Goal: Transaction & Acquisition: Purchase product/service

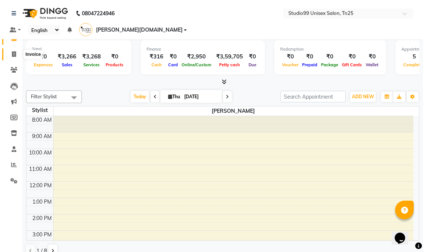
click at [15, 54] on icon at bounding box center [14, 54] width 4 height 6
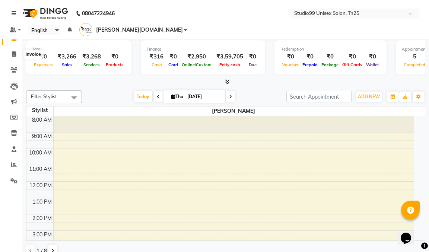
select select "service"
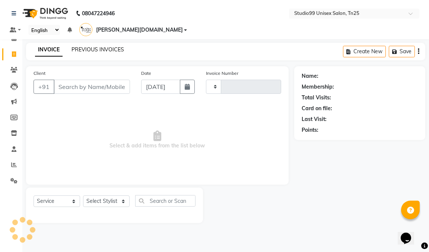
type input "1004"
select select "8331"
click at [79, 46] on link "PREVIOUS INVOICES" at bounding box center [97, 49] width 52 height 7
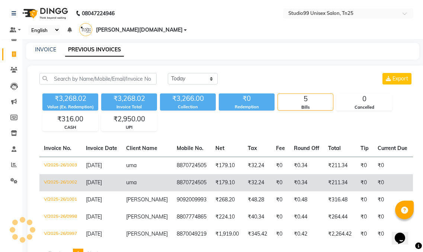
scroll to position [26, 0]
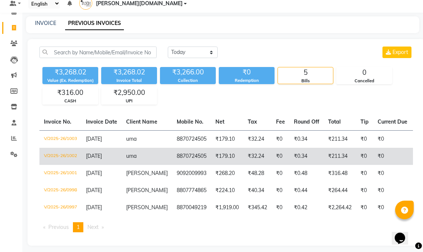
click at [213, 149] on td "₹179.10" at bounding box center [227, 156] width 32 height 17
click at [373, 148] on td "₹0" at bounding box center [392, 156] width 39 height 17
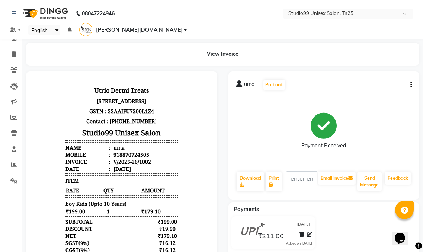
click at [413, 74] on div "uma Prebook Payment Received Download Print Email Invoice Send Message Feedback" at bounding box center [323, 135] width 191 height 128
click at [410, 81] on button "button" at bounding box center [409, 85] width 4 height 8
click at [379, 84] on div "Edit Invoice" at bounding box center [374, 83] width 51 height 9
select select "service"
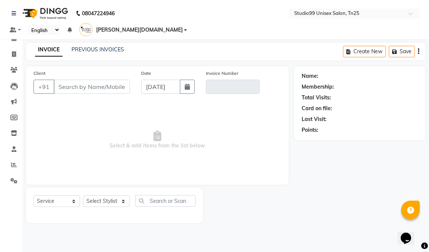
type input "8870724505"
type input "V/2025-26/1002"
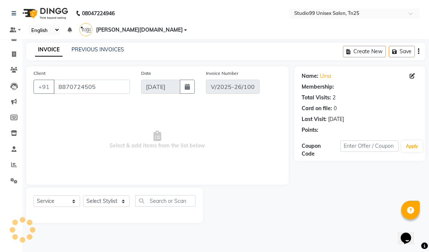
select select "1: Object"
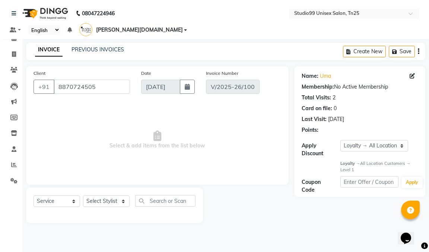
select select "select"
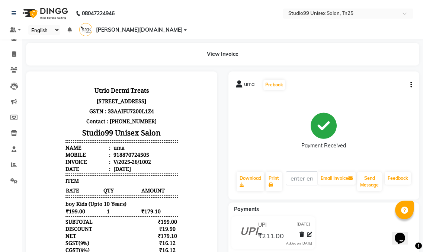
click at [412, 74] on div "uma Prebook Payment Received Download Print Email Invoice Send Message Feedback" at bounding box center [323, 135] width 191 height 128
click at [410, 85] on icon "button" at bounding box center [410, 85] width 1 height 0
click at [377, 58] on div "Cancel Invoice" at bounding box center [374, 55] width 51 height 9
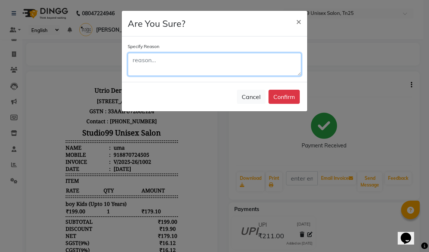
click at [203, 69] on textarea at bounding box center [214, 64] width 173 height 23
type textarea "extra bill"
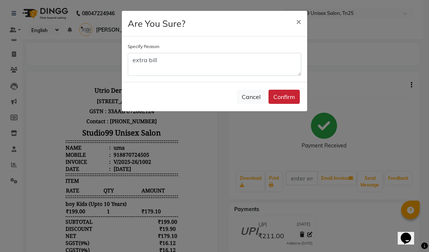
click at [281, 98] on button "Confirm" at bounding box center [283, 97] width 31 height 14
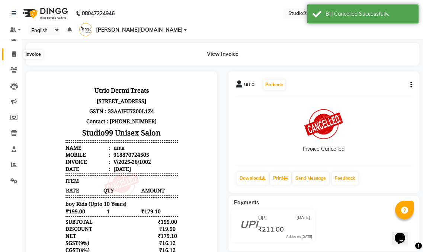
click at [11, 51] on span at bounding box center [13, 54] width 13 height 9
select select "service"
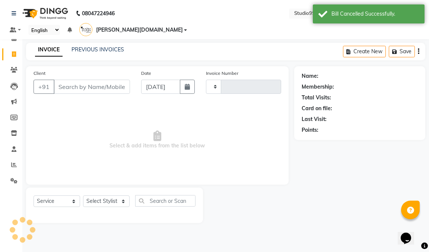
type input "1004"
select select "8331"
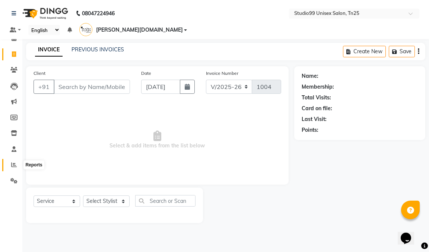
click at [12, 164] on icon at bounding box center [14, 165] width 6 height 6
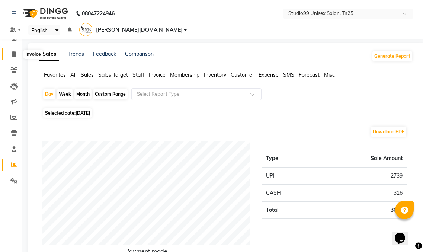
click at [13, 55] on icon at bounding box center [14, 54] width 4 height 6
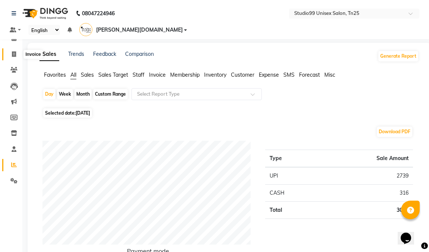
select select "service"
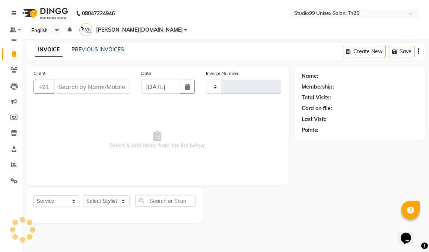
type input "1004"
select select "8331"
click at [95, 46] on link "PREVIOUS INVOICES" at bounding box center [97, 49] width 52 height 7
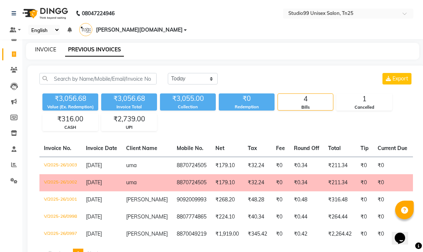
click at [43, 46] on link "INVOICE" at bounding box center [45, 49] width 21 height 7
select select "service"
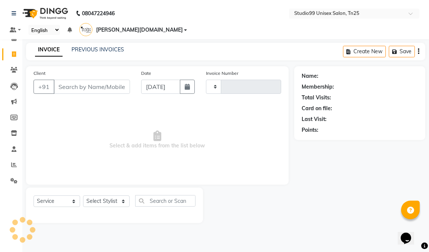
type input "1004"
select select "8331"
click at [93, 80] on input "Client" at bounding box center [92, 87] width 76 height 14
click at [15, 37] on icon at bounding box center [14, 38] width 5 height 6
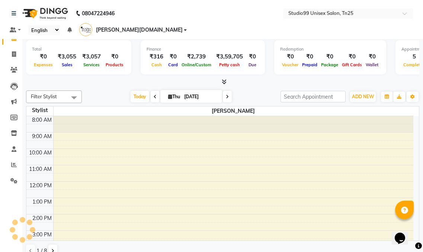
scroll to position [74, 0]
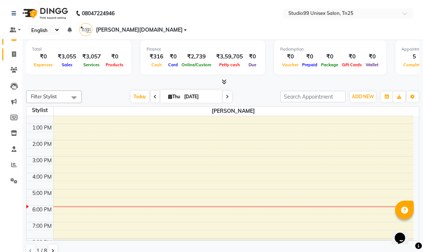
click at [13, 52] on icon at bounding box center [14, 54] width 4 height 6
select select "service"
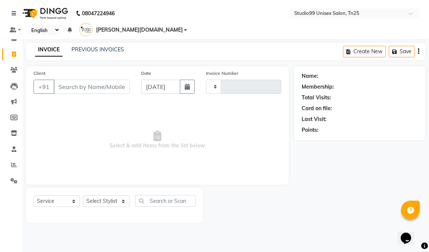
type input "1004"
select select "8331"
click at [12, 164] on icon at bounding box center [14, 165] width 6 height 6
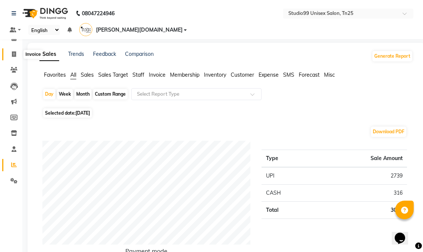
click at [14, 52] on icon at bounding box center [14, 54] width 4 height 6
select select "service"
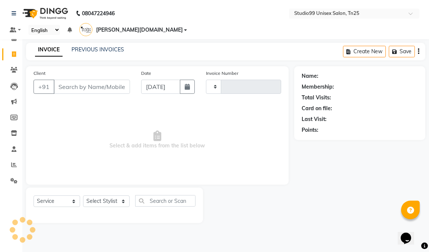
type input "1004"
select select "8331"
click at [13, 38] on icon at bounding box center [14, 38] width 5 height 6
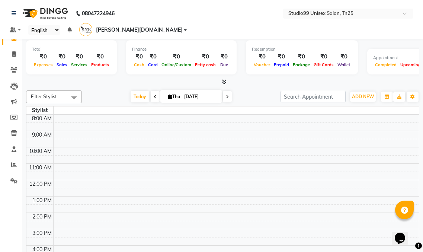
scroll to position [74, 0]
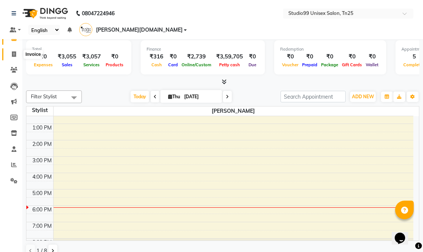
click at [11, 55] on span at bounding box center [13, 54] width 13 height 9
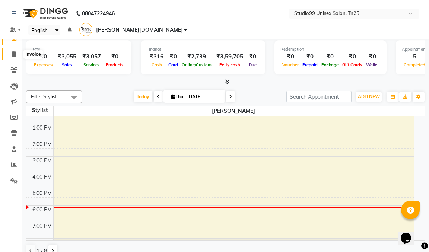
select select "8331"
select select "service"
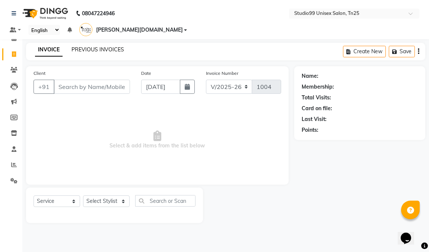
click at [104, 46] on link "PREVIOUS INVOICES" at bounding box center [97, 49] width 52 height 7
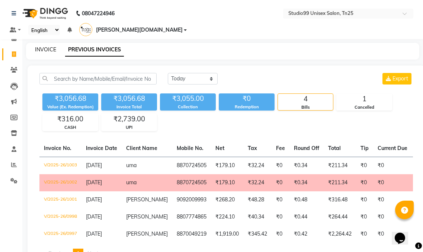
click at [45, 46] on link "INVOICE" at bounding box center [45, 49] width 21 height 7
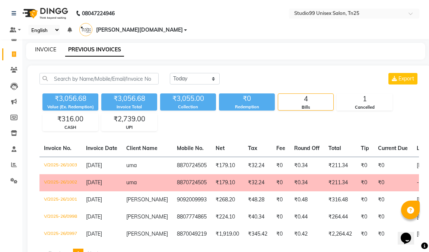
select select "service"
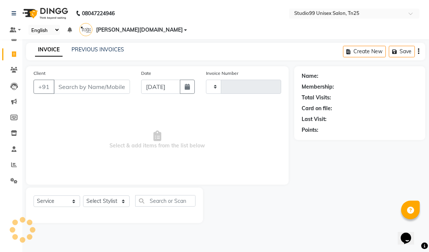
type input "1004"
select select "8331"
click at [69, 80] on input "Client" at bounding box center [92, 87] width 76 height 14
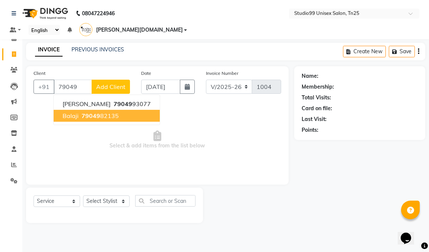
click at [91, 112] on span "79049" at bounding box center [90, 115] width 19 height 7
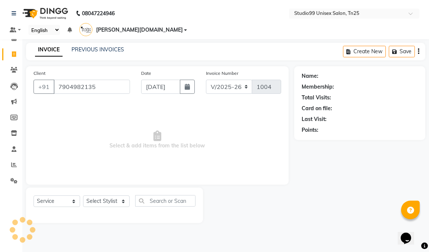
type input "7904982135"
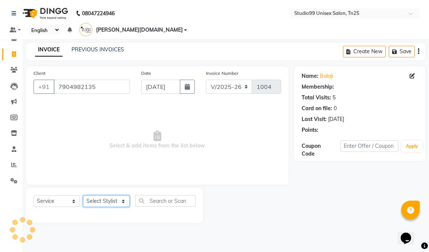
click at [98, 195] on select "Select Stylist gendral [PERSON_NAME] jaya priya kothai TK [DATE] sanjay santhos…" at bounding box center [106, 201] width 47 height 12
select select "1: Object"
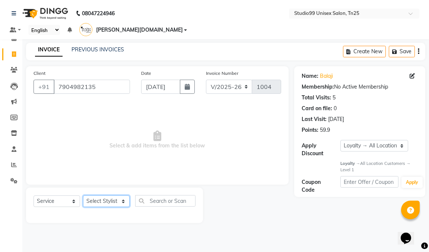
select select "80755"
click at [83, 195] on select "Select Stylist gendral [PERSON_NAME] jaya priya kothai TK [DATE] sanjay santhos…" at bounding box center [106, 201] width 47 height 12
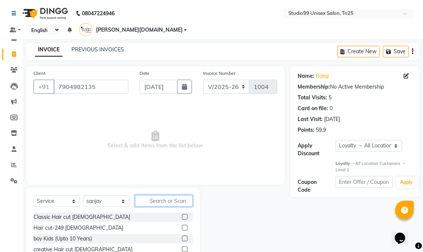
click at [153, 195] on input "text" at bounding box center [164, 201] width 58 height 12
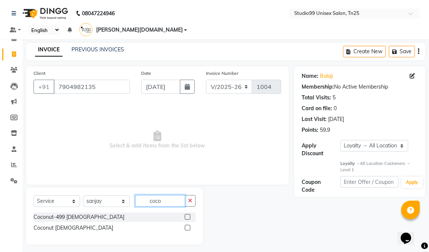
type input "coco"
click at [186, 214] on label at bounding box center [188, 217] width 6 height 6
click at [186, 215] on input "checkbox" at bounding box center [187, 217] width 5 height 5
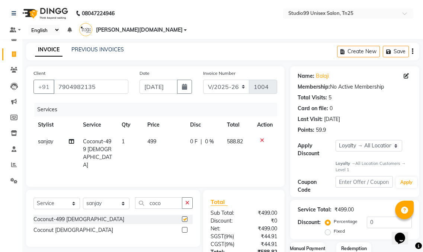
checkbox input "false"
click at [378, 217] on input "0" at bounding box center [389, 223] width 45 height 12
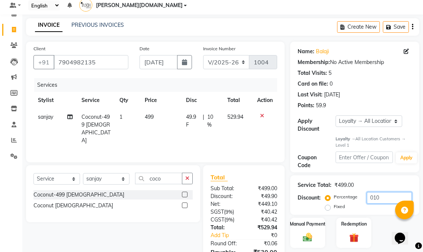
scroll to position [54, 0]
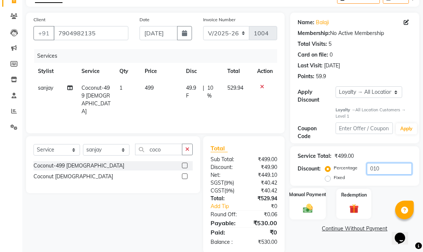
type input "010"
click at [313, 203] on img at bounding box center [308, 208] width 16 height 11
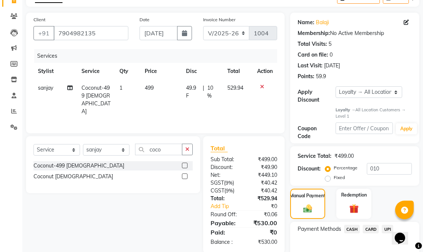
click at [388, 225] on span "UPI" at bounding box center [388, 229] width 12 height 9
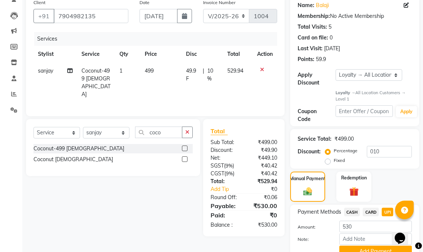
scroll to position [95, 0]
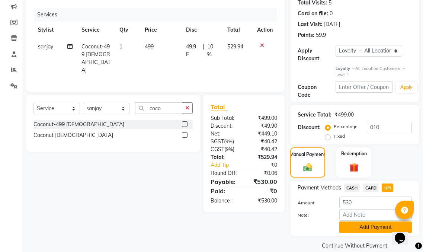
click at [358, 221] on button "Add Payment" at bounding box center [375, 227] width 73 height 12
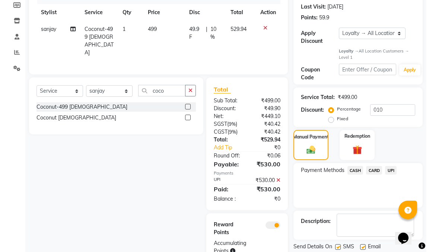
scroll to position [129, 0]
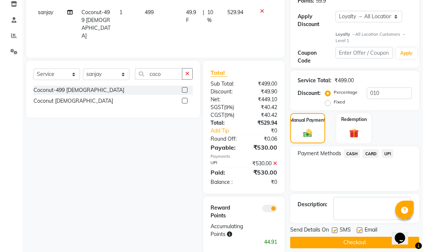
click at [272, 205] on span at bounding box center [269, 208] width 15 height 7
click at [277, 209] on input "checkbox" at bounding box center [277, 209] width 0 height 0
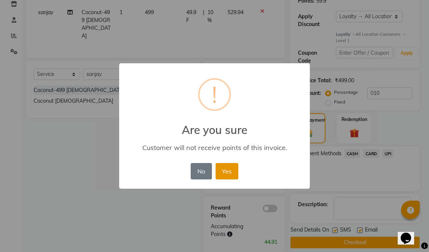
click at [226, 174] on button "Yes" at bounding box center [226, 171] width 23 height 16
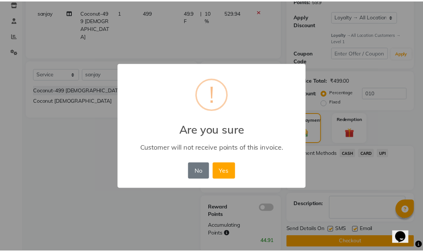
scroll to position [126, 0]
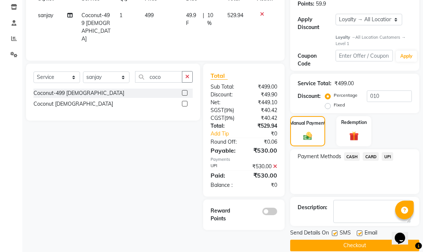
click at [318, 240] on button "Checkout" at bounding box center [354, 246] width 129 height 12
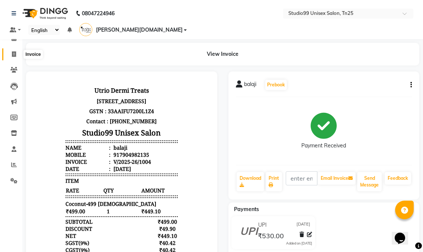
click at [12, 53] on icon at bounding box center [14, 54] width 4 height 6
select select "service"
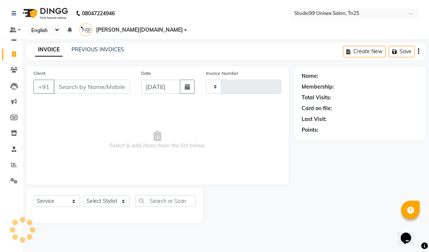
type input "1005"
select select "8331"
click at [71, 80] on input "Client" at bounding box center [92, 87] width 76 height 14
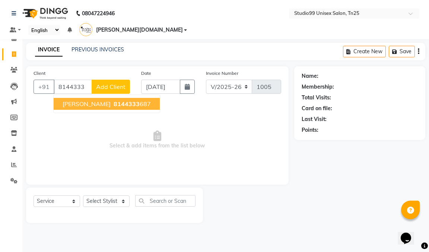
click at [132, 98] on button "[PERSON_NAME] 8144333 687" at bounding box center [107, 104] width 106 height 12
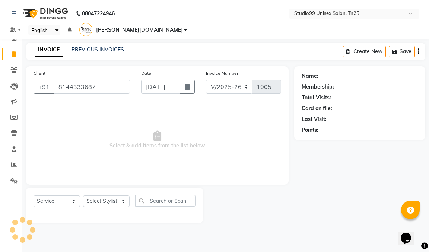
type input "8144333687"
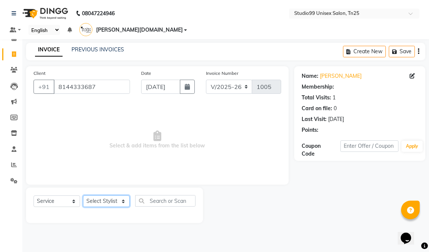
click at [103, 195] on select "Select Stylist gendral [PERSON_NAME] jaya priya kothai TK [DATE] sanjay santhos…" at bounding box center [106, 201] width 47 height 12
select select "1: Object"
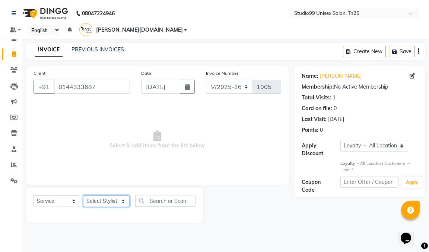
select select "80761"
click at [83, 195] on select "Select Stylist gendral [PERSON_NAME] jaya priya kothai TK [DATE] sanjay santhos…" at bounding box center [106, 201] width 47 height 12
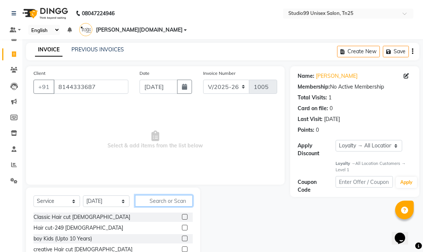
click at [148, 195] on input "text" at bounding box center [164, 201] width 58 height 12
click at [182, 225] on label at bounding box center [185, 228] width 6 height 6
click at [182, 225] on input "checkbox" at bounding box center [184, 227] width 5 height 5
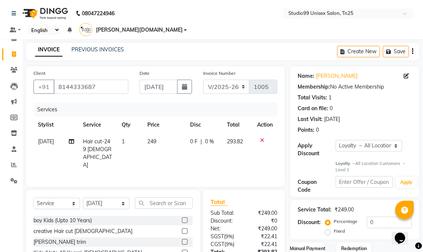
checkbox input "false"
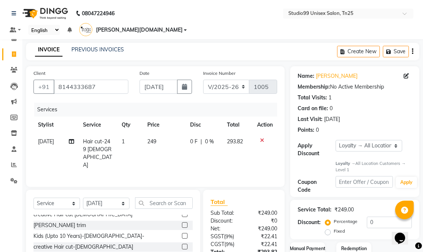
click at [182, 222] on label at bounding box center [185, 225] width 6 height 6
click at [182, 223] on input "checkbox" at bounding box center [184, 225] width 5 height 5
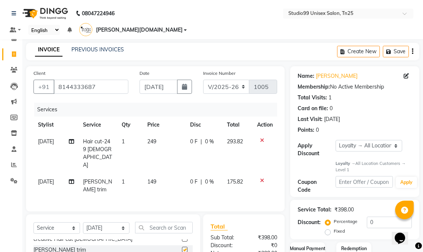
checkbox input "false"
click at [375, 217] on input "0" at bounding box center [389, 223] width 45 height 12
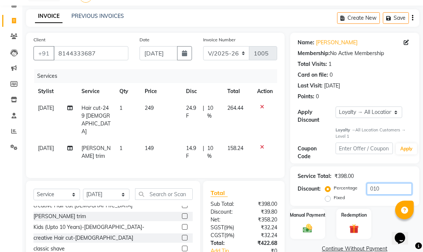
scroll to position [70, 0]
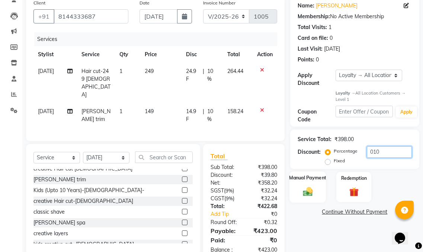
type input "010"
click at [311, 173] on div "Manual Payment" at bounding box center [307, 186] width 36 height 31
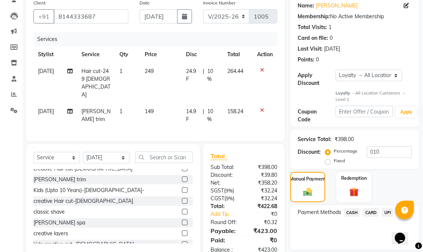
click at [386, 208] on span "UPI" at bounding box center [388, 212] width 12 height 9
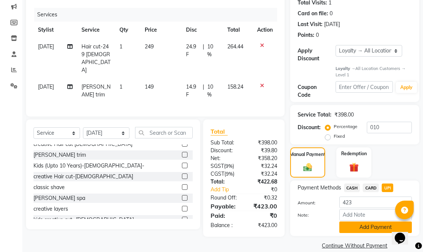
click at [381, 221] on button "Add Payment" at bounding box center [375, 227] width 73 height 12
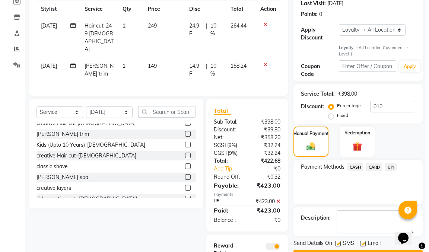
scroll to position [146, 0]
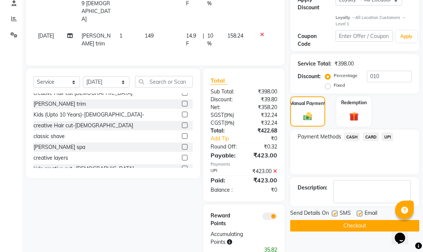
click at [272, 212] on span at bounding box center [269, 215] width 15 height 7
click at [277, 217] on input "checkbox" at bounding box center [277, 217] width 0 height 0
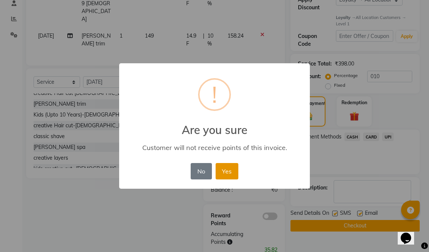
click at [228, 169] on button "Yes" at bounding box center [226, 171] width 23 height 16
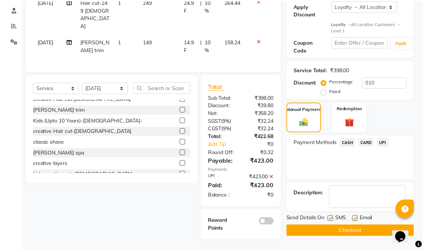
scroll to position [126, 0]
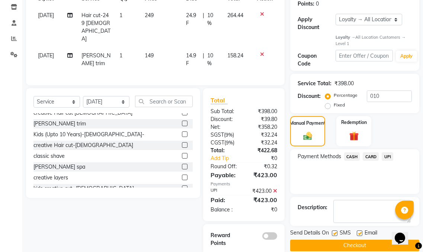
click at [352, 240] on button "Checkout" at bounding box center [354, 246] width 129 height 12
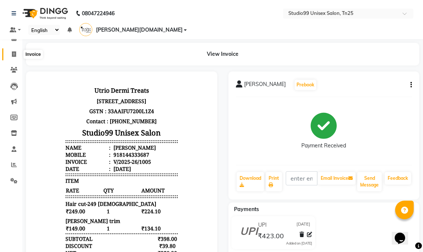
click at [16, 53] on icon at bounding box center [14, 54] width 4 height 6
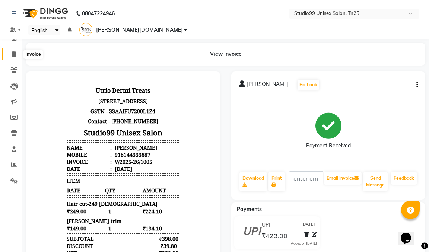
select select "service"
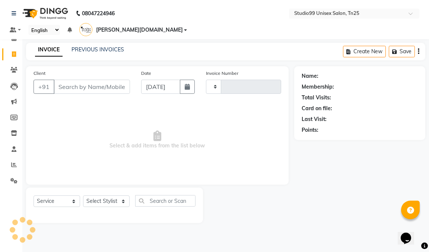
click at [74, 80] on input "Client" at bounding box center [92, 87] width 76 height 14
type input "1006"
select select "8331"
click at [73, 80] on input "Client" at bounding box center [92, 87] width 76 height 14
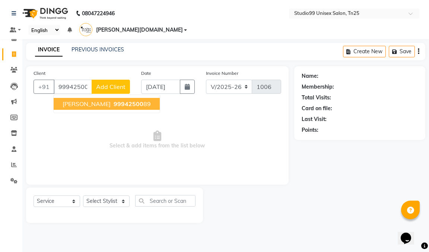
click at [75, 100] on span "[PERSON_NAME]" at bounding box center [87, 103] width 48 height 7
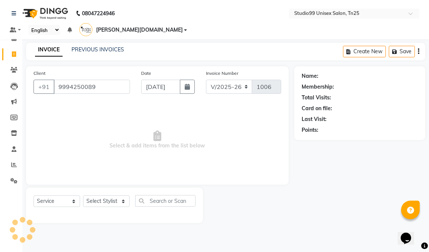
type input "9994250089"
select select "1: Object"
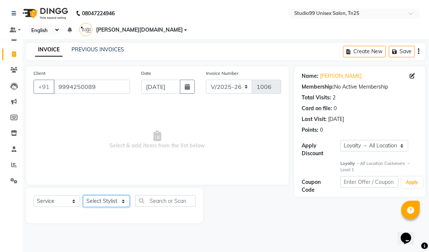
click at [112, 195] on select "Select Stylist gendral [PERSON_NAME] jaya priya kothai TK [DATE] sanjay santhos…" at bounding box center [106, 201] width 47 height 12
select select "80757"
click at [83, 195] on select "Select Stylist gendral [PERSON_NAME] jaya priya kothai TK [DATE] sanjay santhos…" at bounding box center [106, 201] width 47 height 12
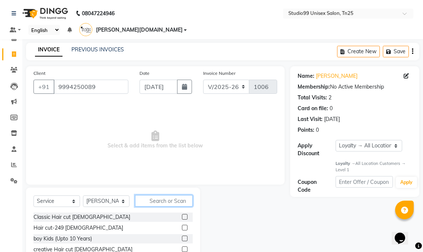
click at [167, 195] on input "text" at bounding box center [164, 201] width 58 height 12
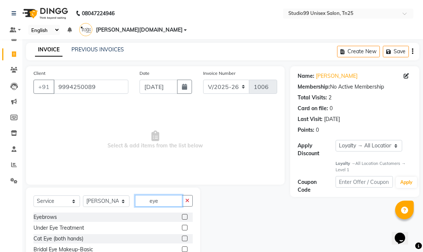
type input "eye"
click at [187, 214] on label at bounding box center [185, 217] width 6 height 6
click at [187, 215] on input "checkbox" at bounding box center [184, 217] width 5 height 5
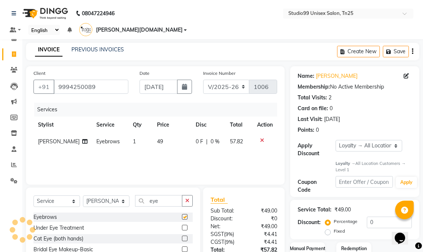
checkbox input "false"
click at [162, 195] on input "eye" at bounding box center [158, 201] width 47 height 12
type input "e"
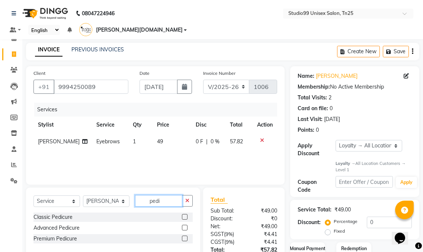
type input "pedi"
click at [185, 214] on label at bounding box center [185, 217] width 6 height 6
click at [185, 215] on input "checkbox" at bounding box center [184, 217] width 5 height 5
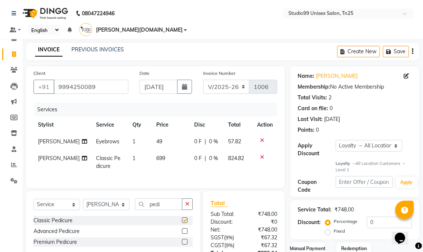
checkbox input "false"
click at [167, 199] on input "pedi" at bounding box center [158, 204] width 47 height 12
click at [100, 204] on select "Select Stylist gendral [PERSON_NAME] jaya priya kothai TK [DATE] sanjay santhos…" at bounding box center [106, 205] width 47 height 12
select select "80755"
click at [83, 199] on select "Select Stylist gendral [PERSON_NAME] jaya priya kothai TK [DATE] sanjay santhos…" at bounding box center [106, 205] width 47 height 12
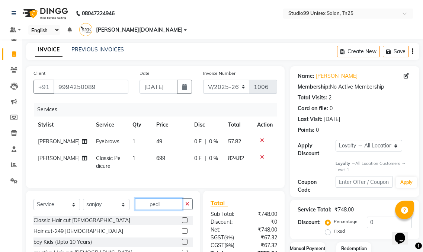
click at [170, 198] on input "pedi" at bounding box center [158, 204] width 47 height 12
type input "p"
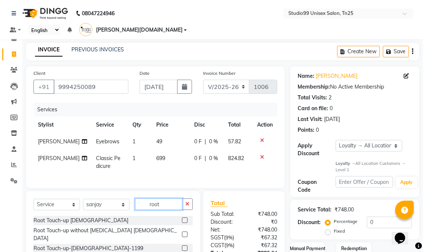
type input "root"
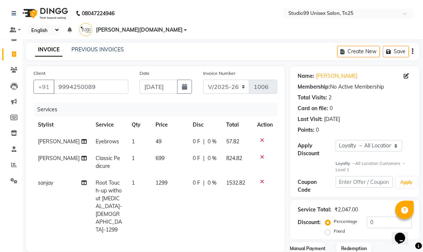
checkbox input "false"
type input "r"
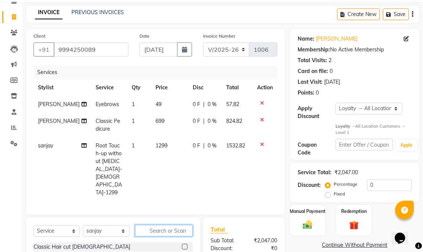
scroll to position [110, 0]
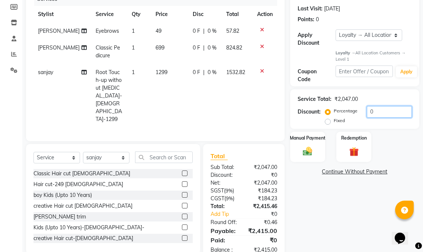
click at [390, 106] on input "0" at bounding box center [389, 112] width 45 height 12
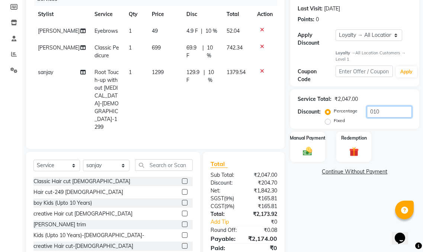
type input "010"
click at [163, 159] on input "text" at bounding box center [164, 165] width 58 height 12
click at [182, 243] on label at bounding box center [185, 246] width 6 height 6
click at [182, 244] on input "checkbox" at bounding box center [184, 246] width 5 height 5
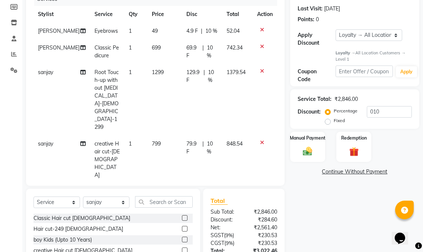
checkbox input "false"
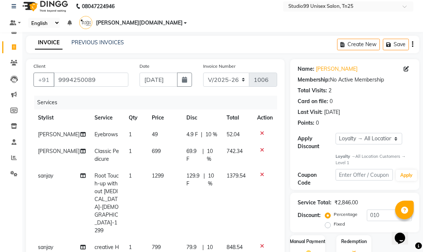
scroll to position [0, 0]
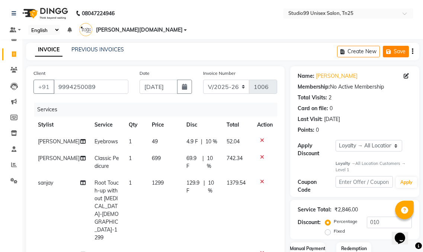
click at [390, 49] on icon "button" at bounding box center [389, 51] width 7 height 5
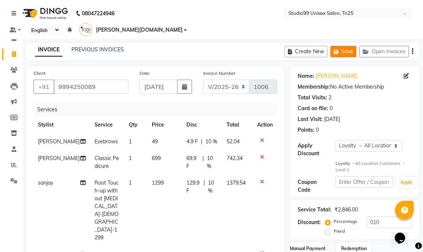
click at [350, 46] on button "Save" at bounding box center [343, 52] width 26 height 12
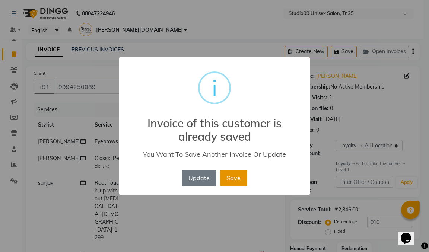
click at [229, 177] on button "Save" at bounding box center [233, 178] width 27 height 16
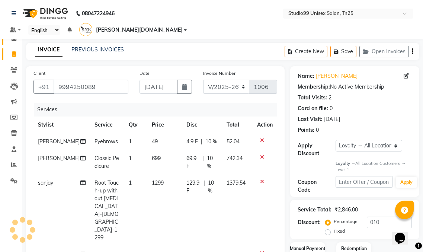
click at [13, 38] on icon at bounding box center [14, 38] width 5 height 6
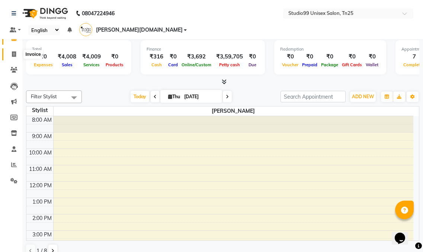
click at [17, 55] on span at bounding box center [13, 54] width 13 height 9
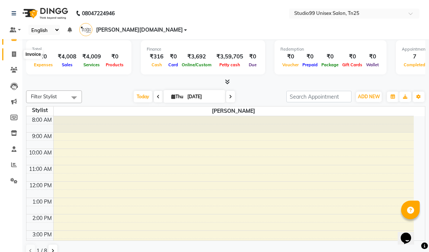
select select "service"
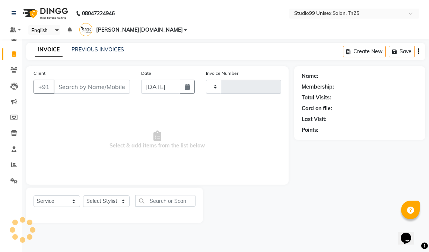
type input "1006"
select select "8331"
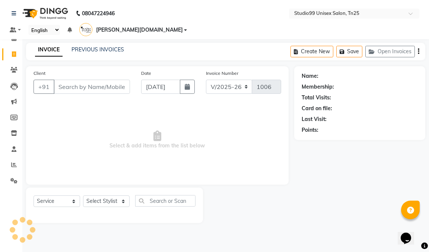
click at [80, 80] on input "Client" at bounding box center [92, 87] width 76 height 14
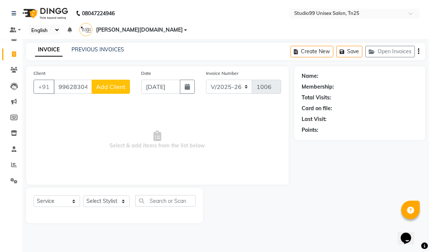
type input "9962830424"
click at [112, 83] on span "Add Client" at bounding box center [110, 86] width 29 height 7
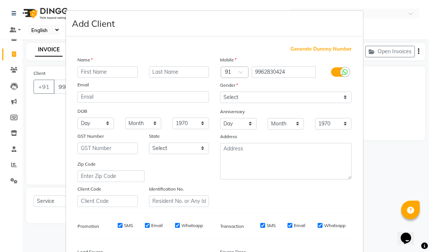
click at [106, 73] on input "text" at bounding box center [107, 72] width 60 height 12
click at [113, 73] on input "text" at bounding box center [107, 72] width 60 height 12
click at [146, 8] on ngb-modal-window "Add Client Generate Dummy Number Name Email DOB Day 01 02 03 04 05 06 07 08 09 …" at bounding box center [214, 126] width 429 height 252
click at [100, 71] on input "text" at bounding box center [107, 72] width 60 height 12
type input "Adlin"
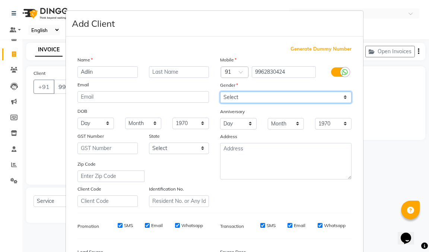
click at [275, 98] on select "Select [DEMOGRAPHIC_DATA] [DEMOGRAPHIC_DATA] Other Prefer Not To Say" at bounding box center [285, 98] width 131 height 12
select select "[DEMOGRAPHIC_DATA]"
click at [220, 92] on select "Select [DEMOGRAPHIC_DATA] [DEMOGRAPHIC_DATA] Other Prefer Not To Say" at bounding box center [285, 98] width 131 height 12
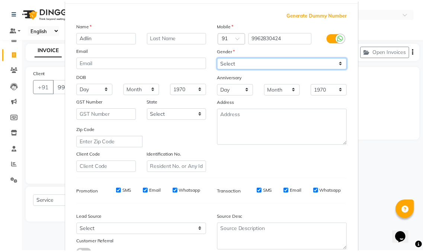
scroll to position [92, 0]
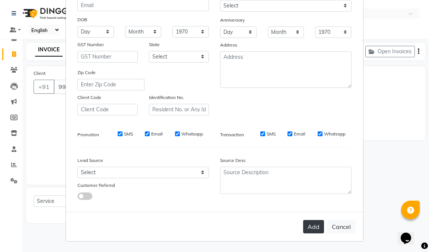
click at [308, 228] on button "Add" at bounding box center [313, 226] width 21 height 13
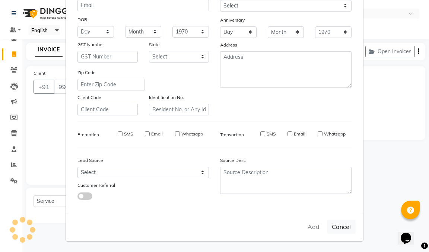
select select
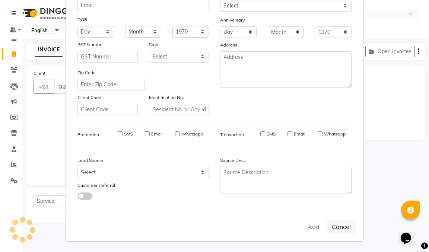
select select
checkbox input "false"
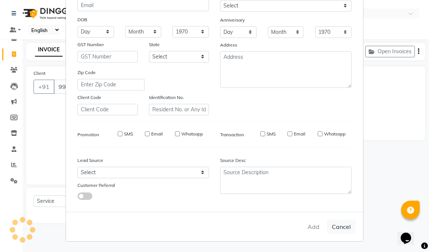
checkbox input "false"
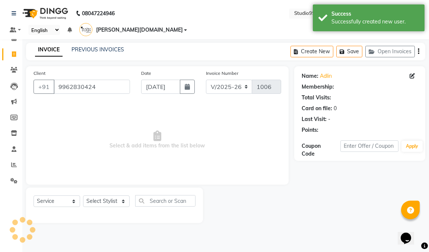
select select "1: Object"
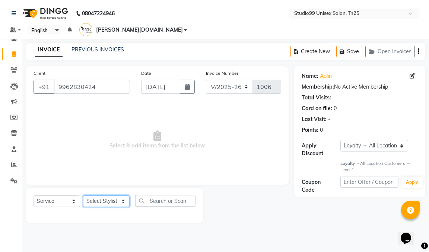
click at [96, 195] on select "Select Stylist gendral [PERSON_NAME] jaya priya kothai TK [DATE] sanjay santhos…" at bounding box center [106, 201] width 47 height 12
select select "80759"
click at [83, 195] on select "Select Stylist gendral [PERSON_NAME] jaya priya kothai TK [DATE] sanjay santhos…" at bounding box center [106, 201] width 47 height 12
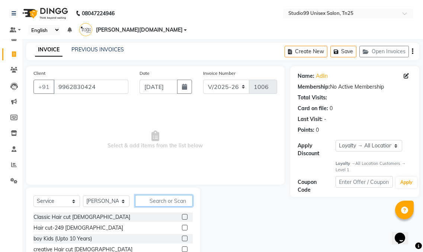
click at [166, 195] on input "text" at bounding box center [164, 201] width 58 height 12
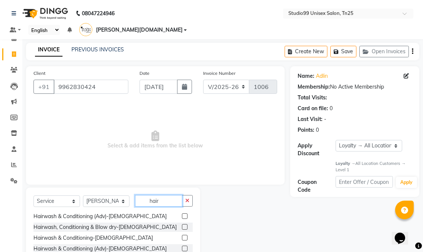
scroll to position [141, 0]
type input "hair"
click at [182, 245] on label at bounding box center [185, 248] width 6 height 6
click at [182, 246] on input "checkbox" at bounding box center [184, 248] width 5 height 5
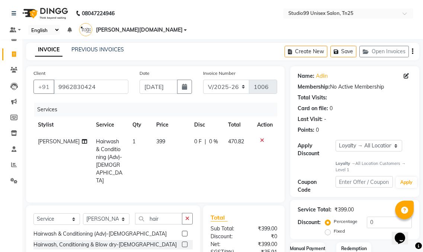
checkbox input "false"
click at [376, 217] on input "0" at bounding box center [389, 223] width 45 height 12
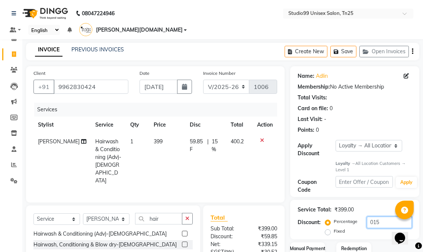
scroll to position [61, 0]
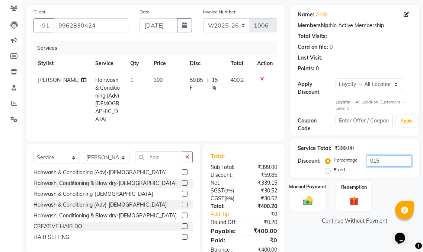
type input "015"
click at [316, 180] on div "Manual Payment" at bounding box center [307, 195] width 36 height 31
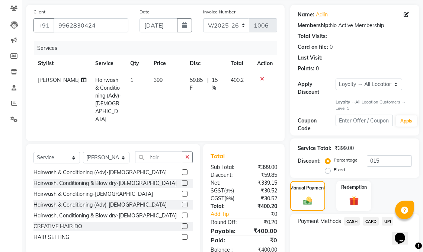
click at [391, 217] on span "UPI" at bounding box center [388, 221] width 12 height 9
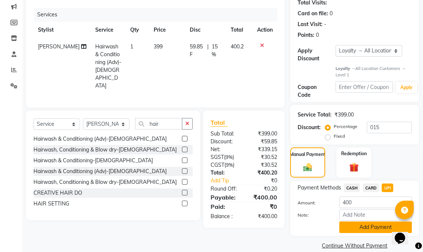
click at [367, 221] on button "Add Payment" at bounding box center [375, 227] width 73 height 12
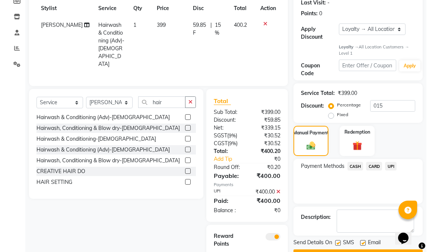
scroll to position [137, 0]
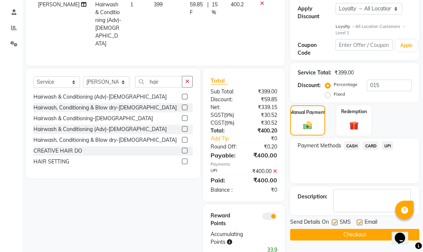
click at [271, 212] on span at bounding box center [269, 215] width 15 height 7
click at [277, 217] on input "checkbox" at bounding box center [277, 217] width 0 height 0
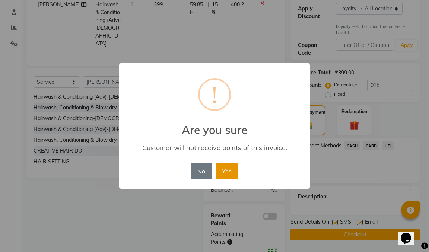
click at [228, 172] on button "Yes" at bounding box center [226, 171] width 23 height 16
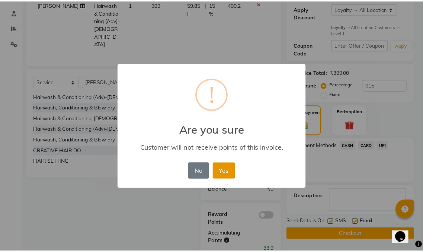
scroll to position [126, 0]
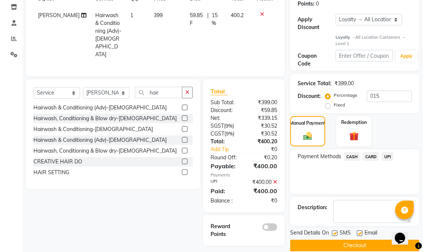
click at [295, 240] on button "Checkout" at bounding box center [354, 246] width 129 height 12
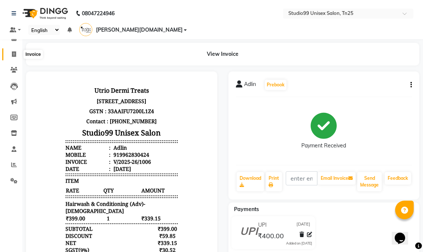
click at [10, 55] on span at bounding box center [13, 54] width 13 height 9
select select "service"
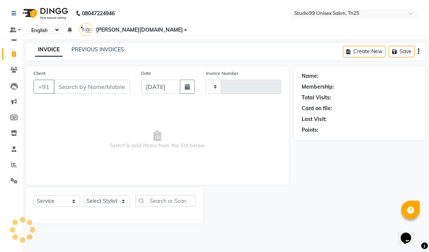
type input "1007"
select select "8331"
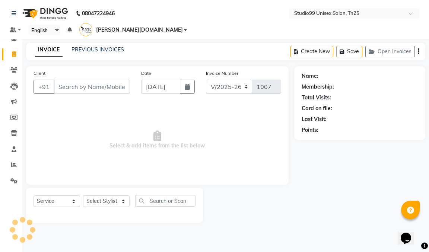
click at [17, 53] on span at bounding box center [13, 54] width 13 height 9
select select "service"
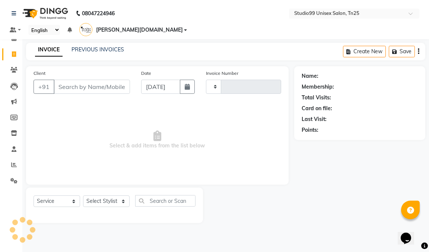
type input "1007"
select select "8331"
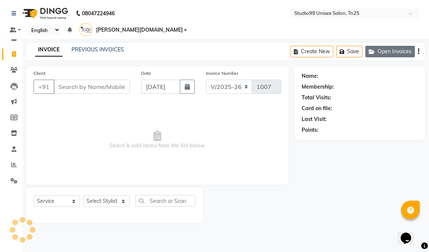
click at [384, 46] on button "Open Invoices" at bounding box center [389, 52] width 49 height 12
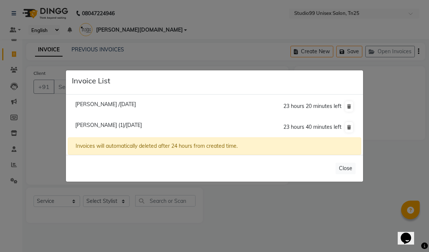
click at [113, 102] on span "[PERSON_NAME] /[DATE]" at bounding box center [105, 104] width 61 height 7
type input "9994250089"
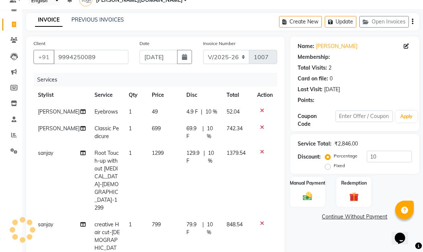
scroll to position [37, 0]
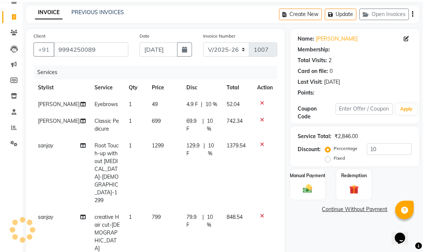
type input "0"
select select "1: Object"
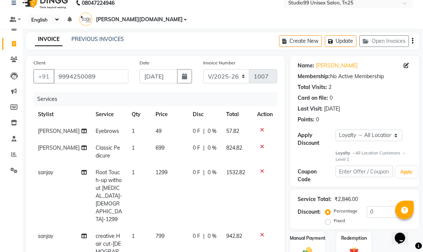
scroll to position [0, 0]
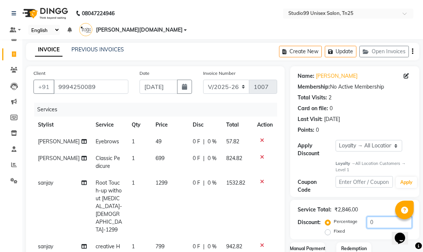
click at [378, 217] on input "0" at bounding box center [389, 223] width 45 height 12
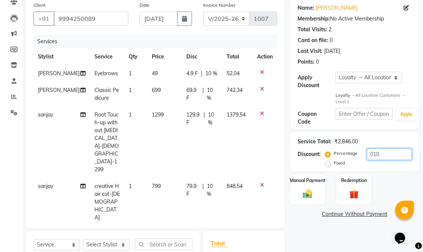
scroll to position [143, 0]
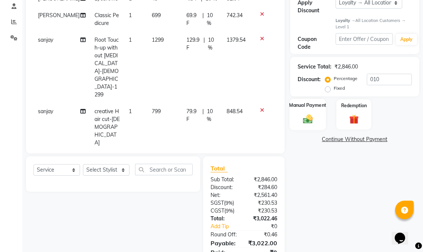
click at [312, 99] on div "Manual Payment" at bounding box center [307, 114] width 36 height 31
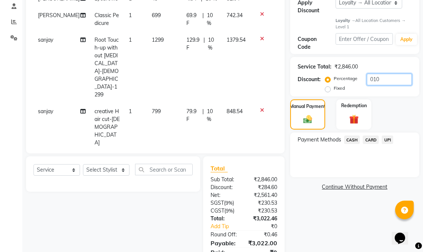
click at [380, 74] on input "010" at bounding box center [389, 80] width 45 height 12
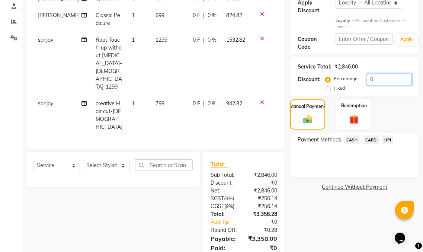
click at [388, 74] on input "0" at bounding box center [389, 80] width 45 height 12
type input "010"
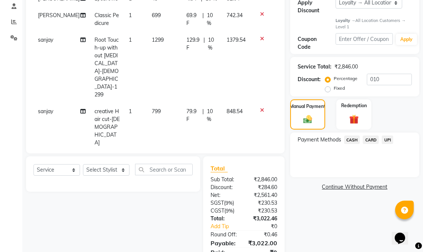
click at [348, 135] on span "CASH" at bounding box center [352, 139] width 16 height 9
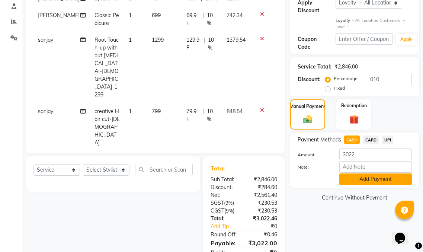
click at [365, 173] on button "Add Payment" at bounding box center [375, 179] width 73 height 12
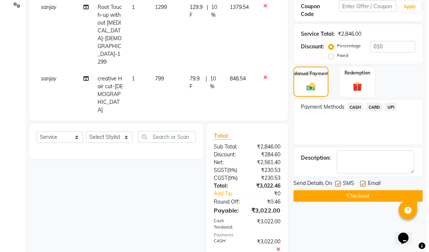
scroll to position [241, 0]
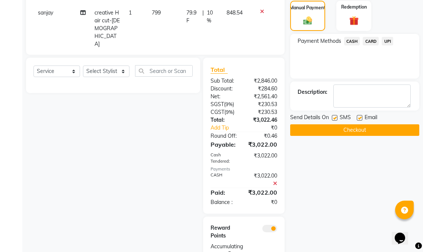
click at [276, 225] on span at bounding box center [269, 228] width 15 height 7
click at [277, 230] on input "checkbox" at bounding box center [277, 230] width 0 height 0
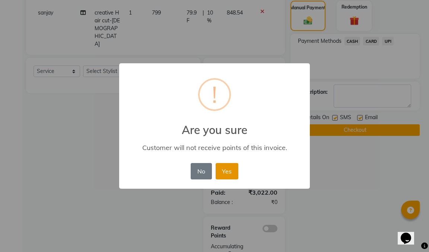
click at [230, 173] on button "Yes" at bounding box center [226, 171] width 23 height 16
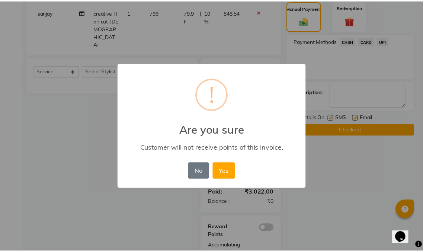
scroll to position [215, 0]
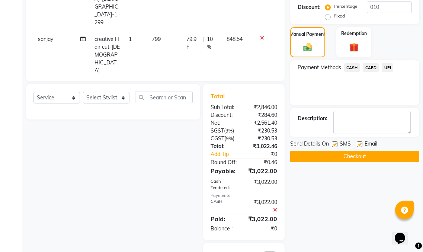
click at [320, 151] on button "Checkout" at bounding box center [354, 157] width 129 height 12
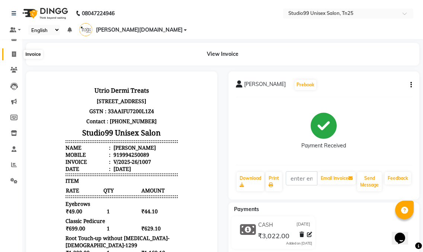
click at [11, 52] on span at bounding box center [13, 54] width 13 height 9
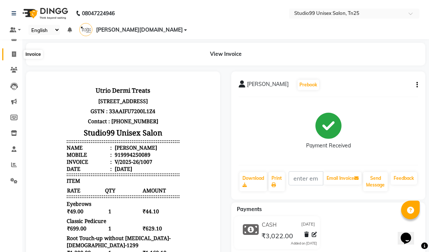
select select "service"
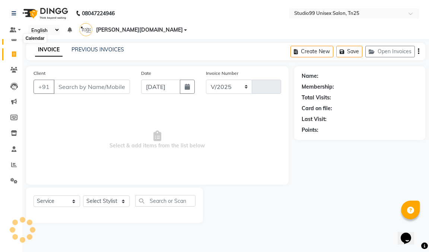
select select "8331"
type input "1008"
click at [12, 36] on icon at bounding box center [14, 38] width 5 height 6
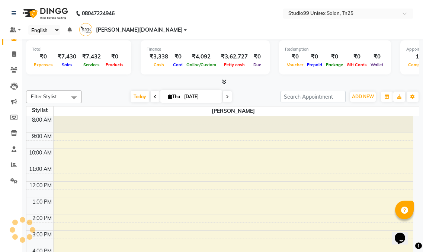
scroll to position [74, 0]
